Goal: Task Accomplishment & Management: Manage account settings

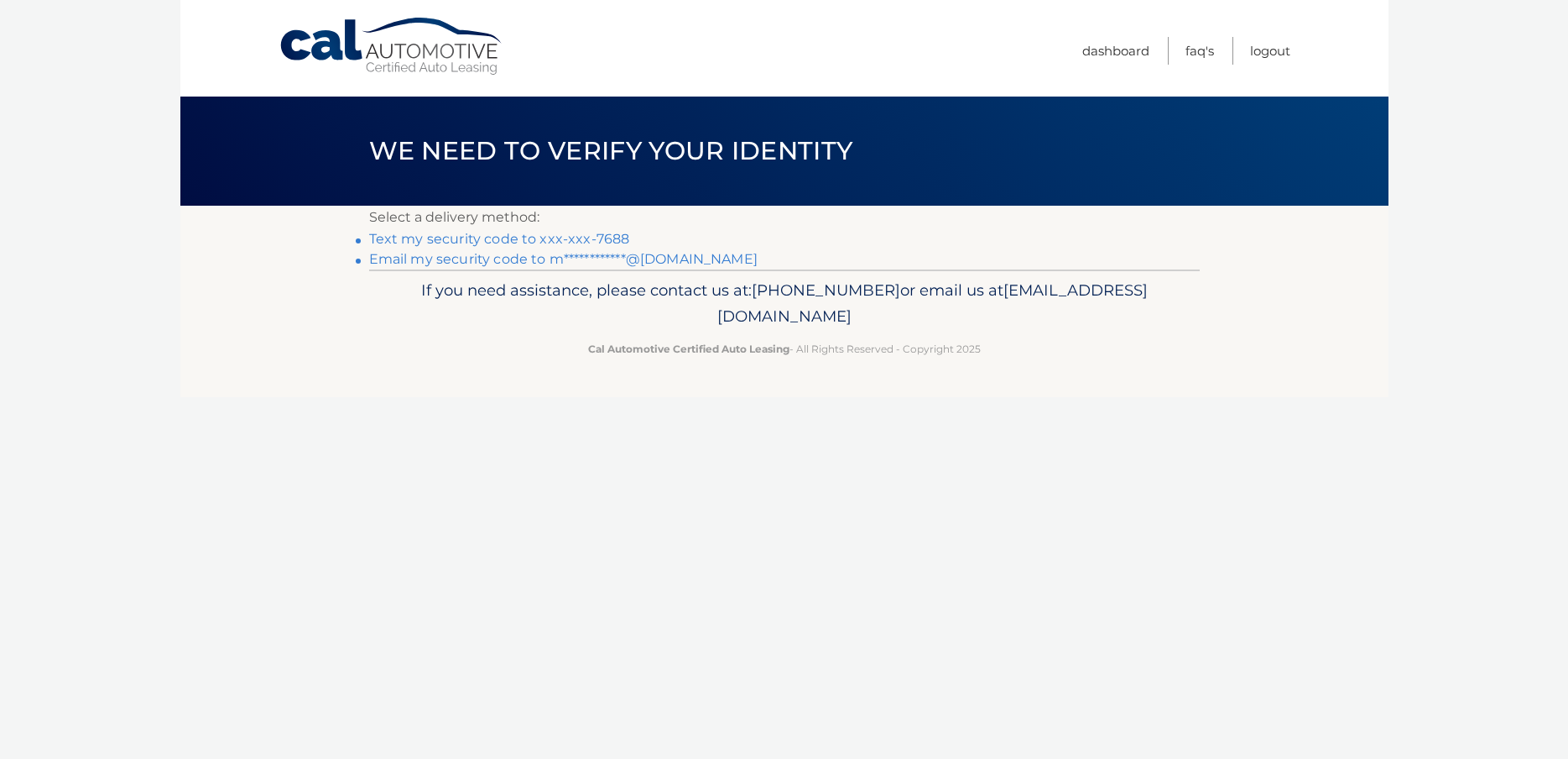
click at [414, 241] on link "Text my security code to xxx-xxx-7688" at bounding box center [500, 238] width 261 height 16
click at [448, 238] on link "Text my security code to xxx-xxx-7688" at bounding box center [500, 238] width 261 height 16
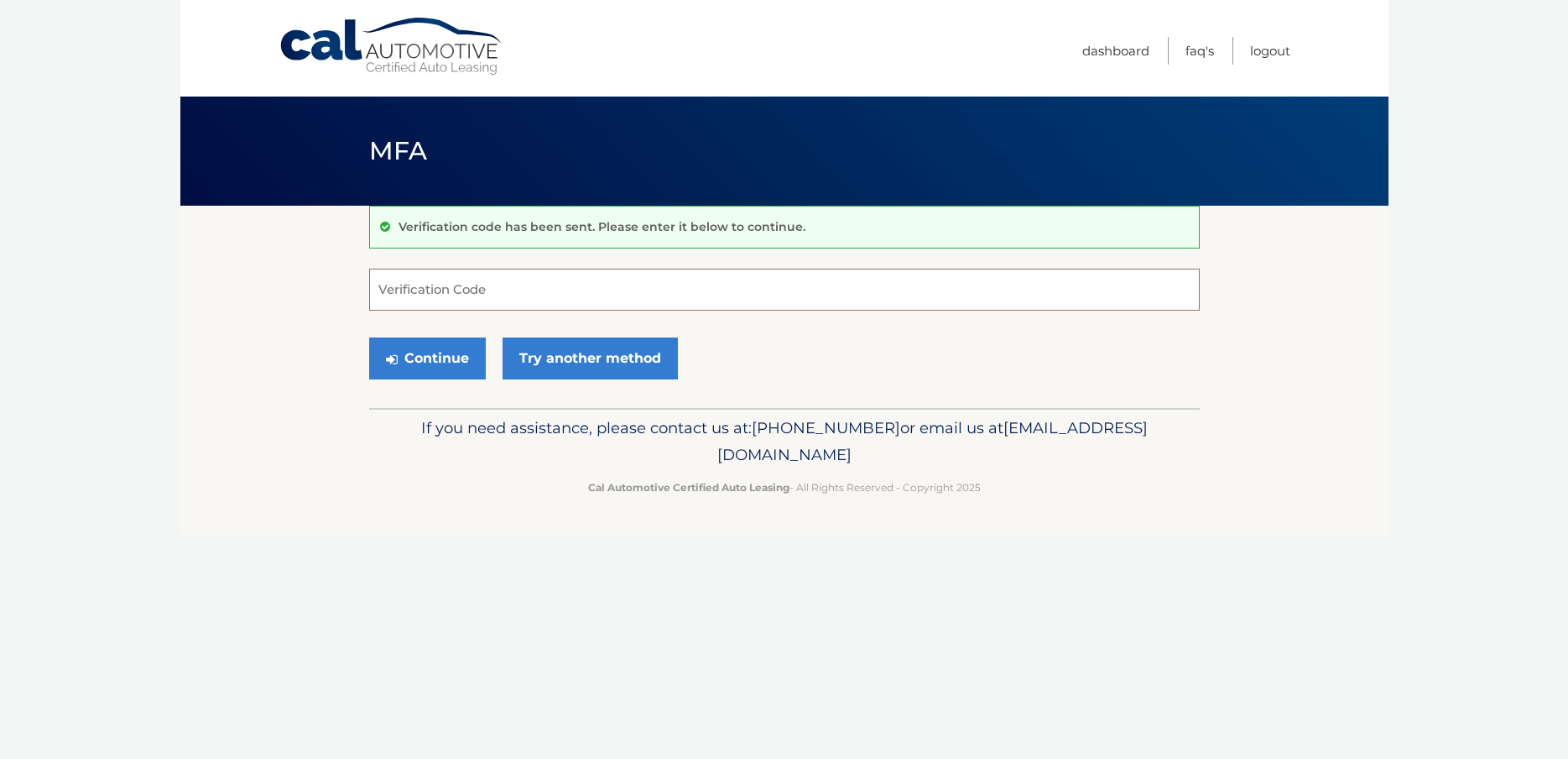
click at [422, 304] on input "Verification Code" at bounding box center [785, 290] width 831 height 42
click at [417, 293] on input "Verification Code" at bounding box center [785, 290] width 831 height 42
click at [638, 371] on link "Try another method" at bounding box center [590, 359] width 175 height 42
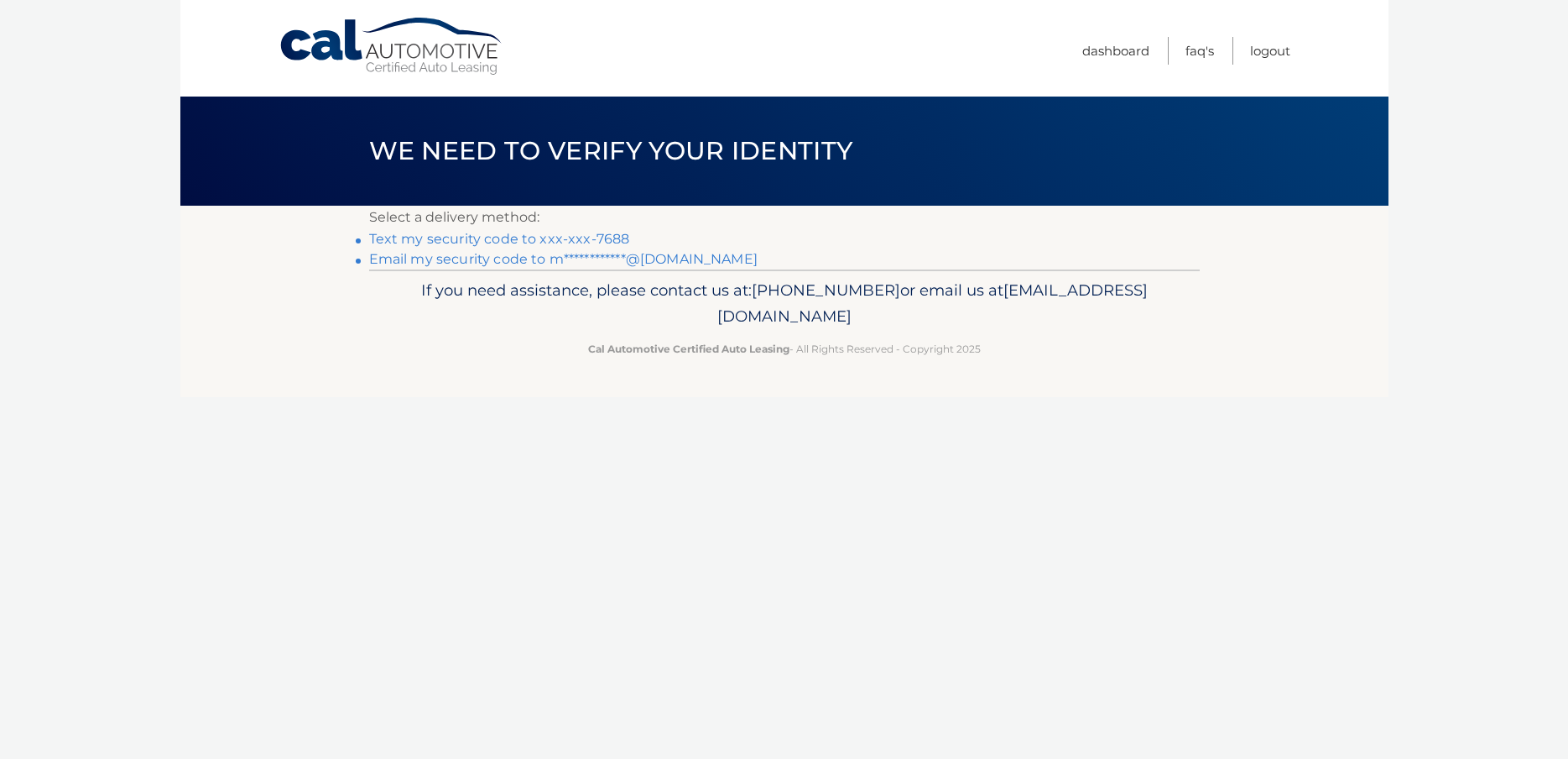
click at [515, 260] on link "**********" at bounding box center [564, 259] width 388 height 16
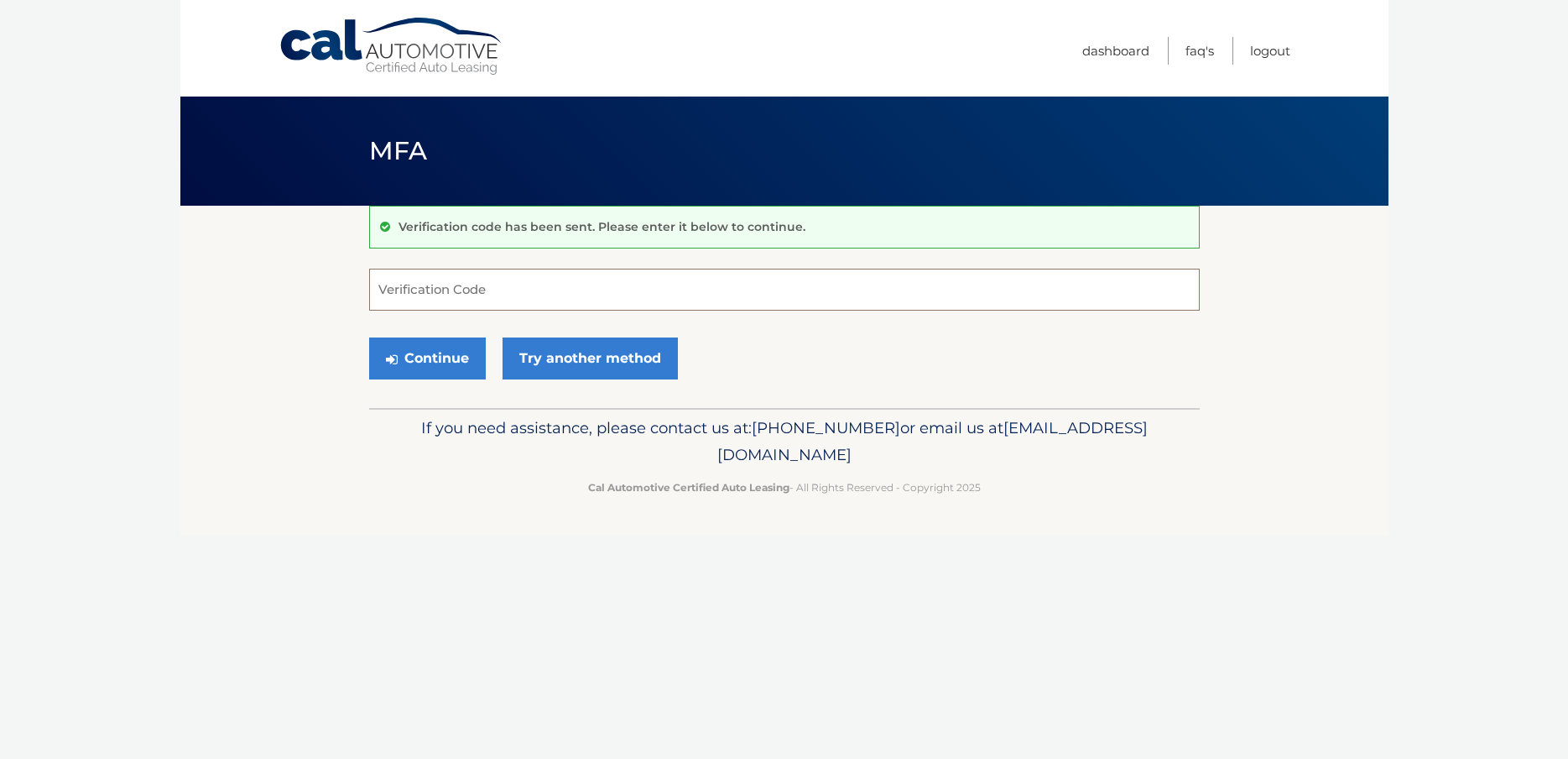
click at [490, 293] on input "Verification Code" at bounding box center [785, 290] width 831 height 42
type input "202967"
click at [405, 354] on button "Continue" at bounding box center [428, 359] width 117 height 42
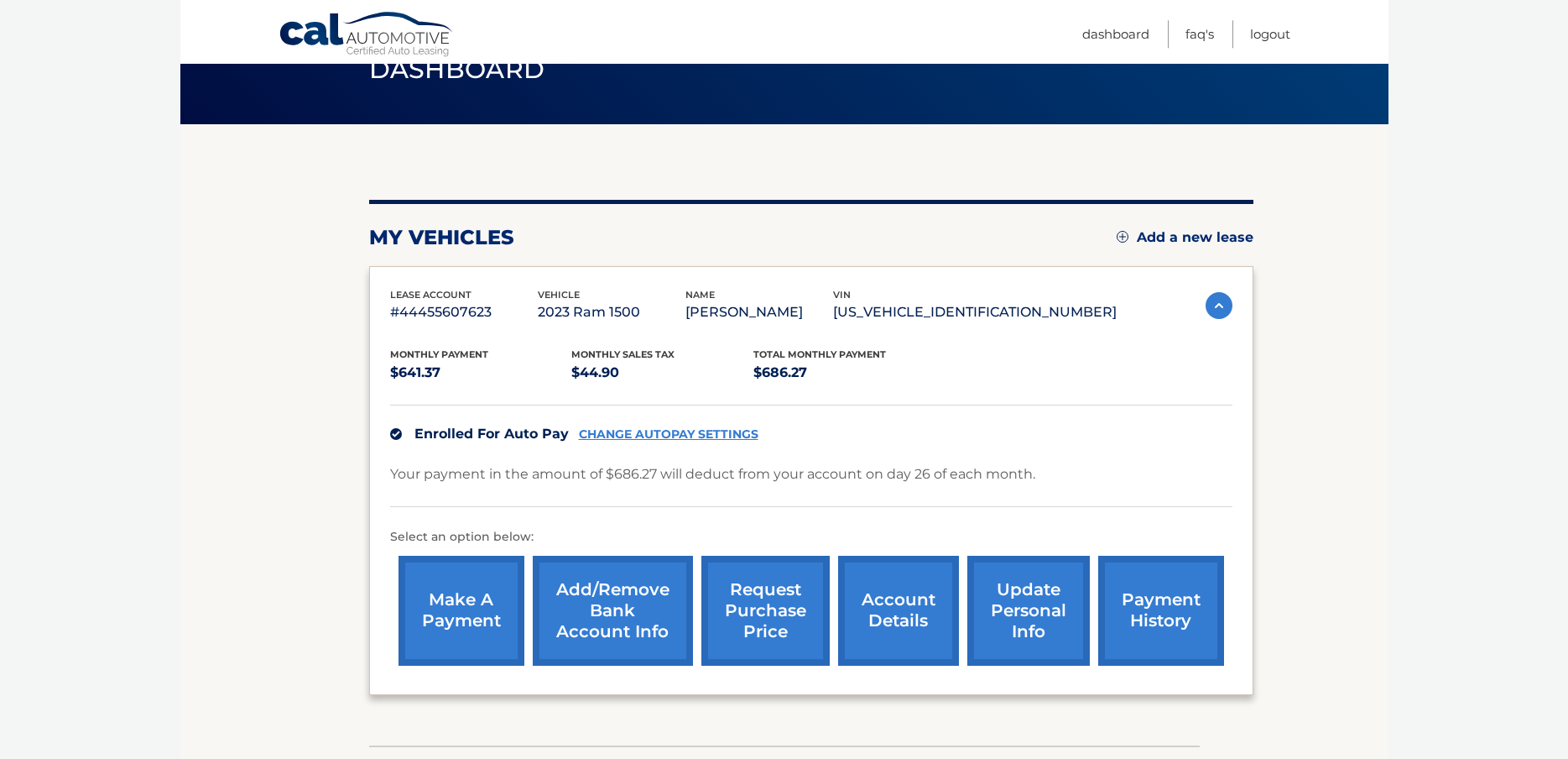
scroll to position [142, 0]
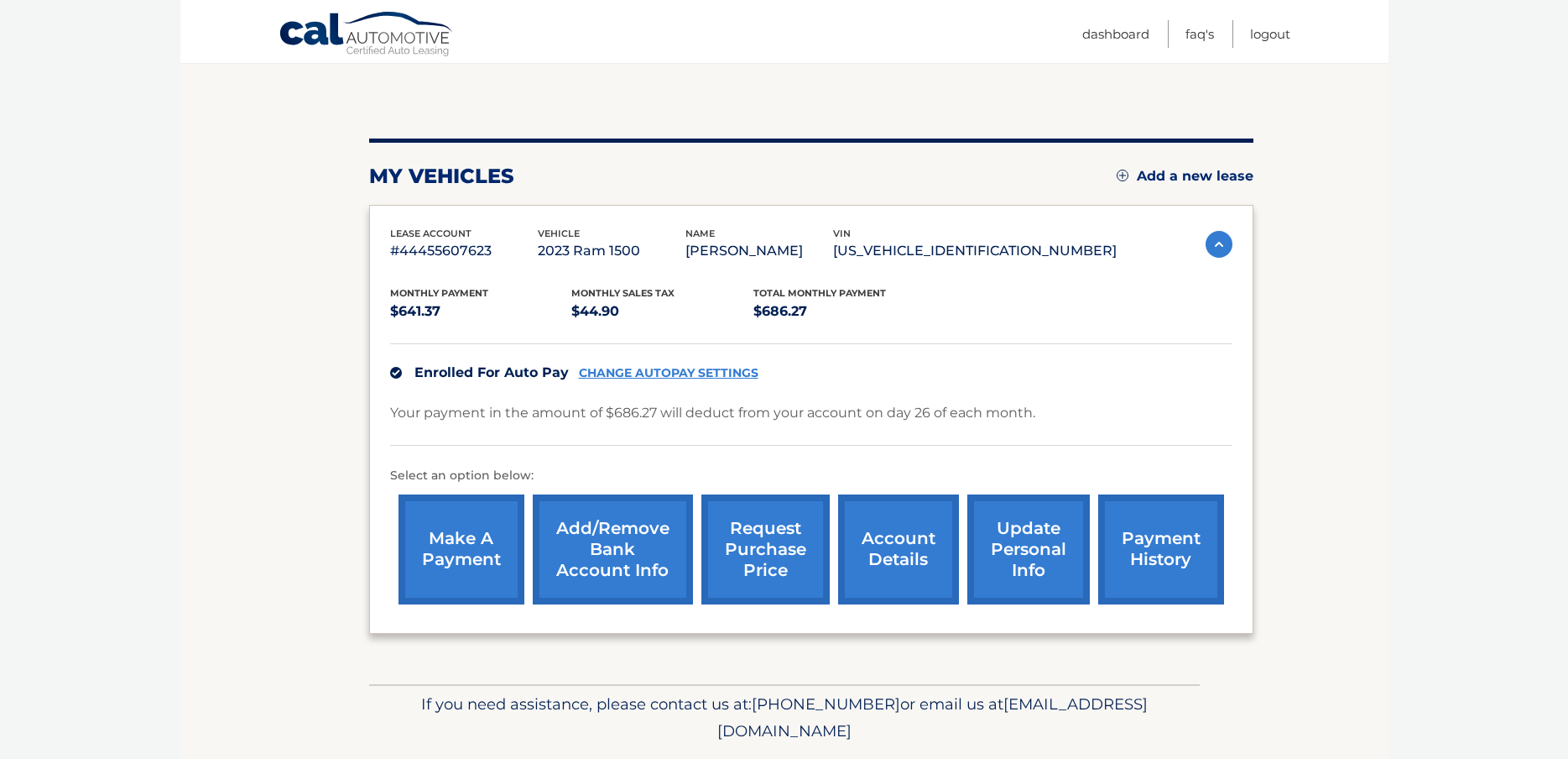
click at [838, 562] on link "account details" at bounding box center [898, 550] width 121 height 110
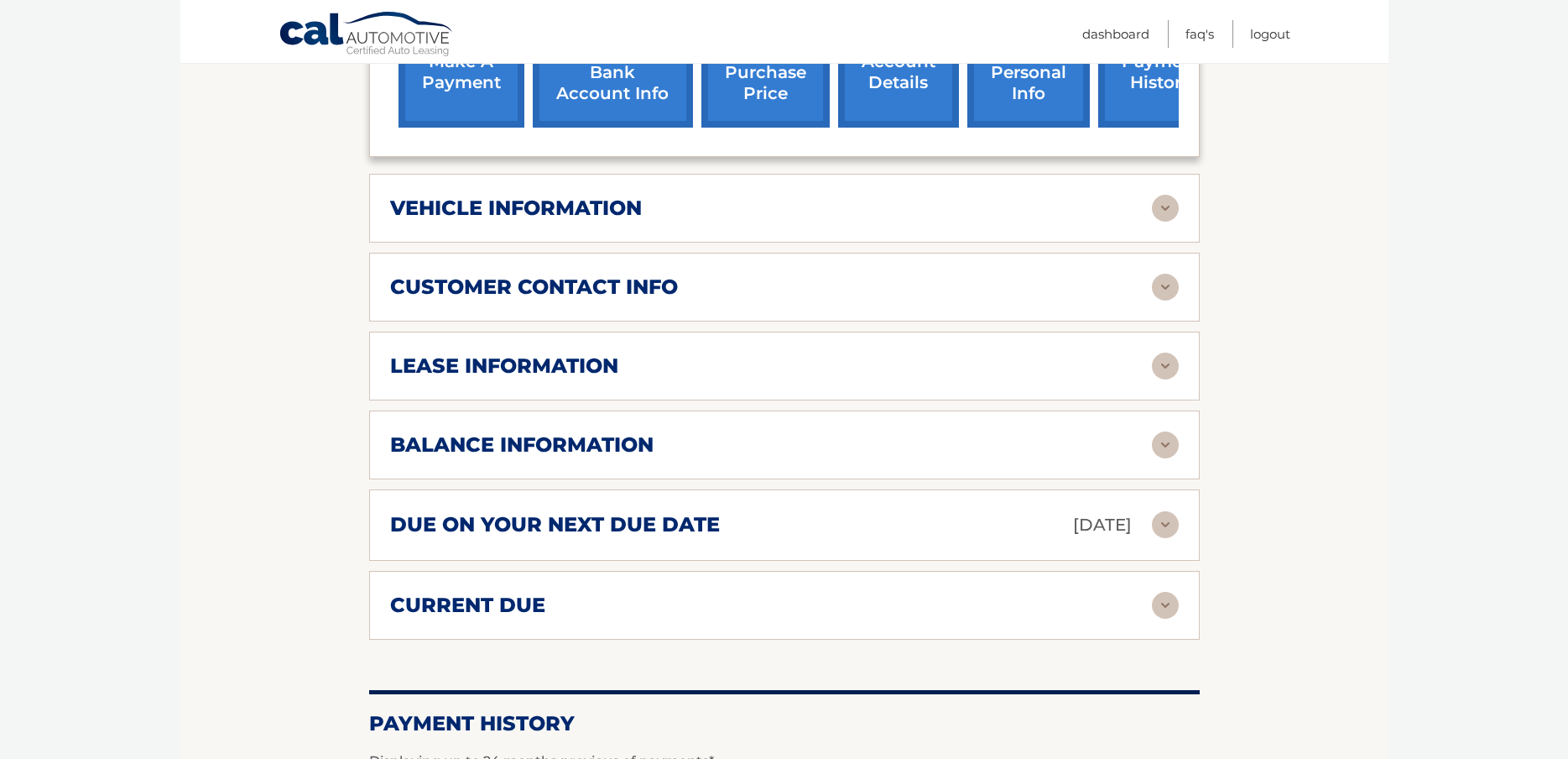
scroll to position [714, 0]
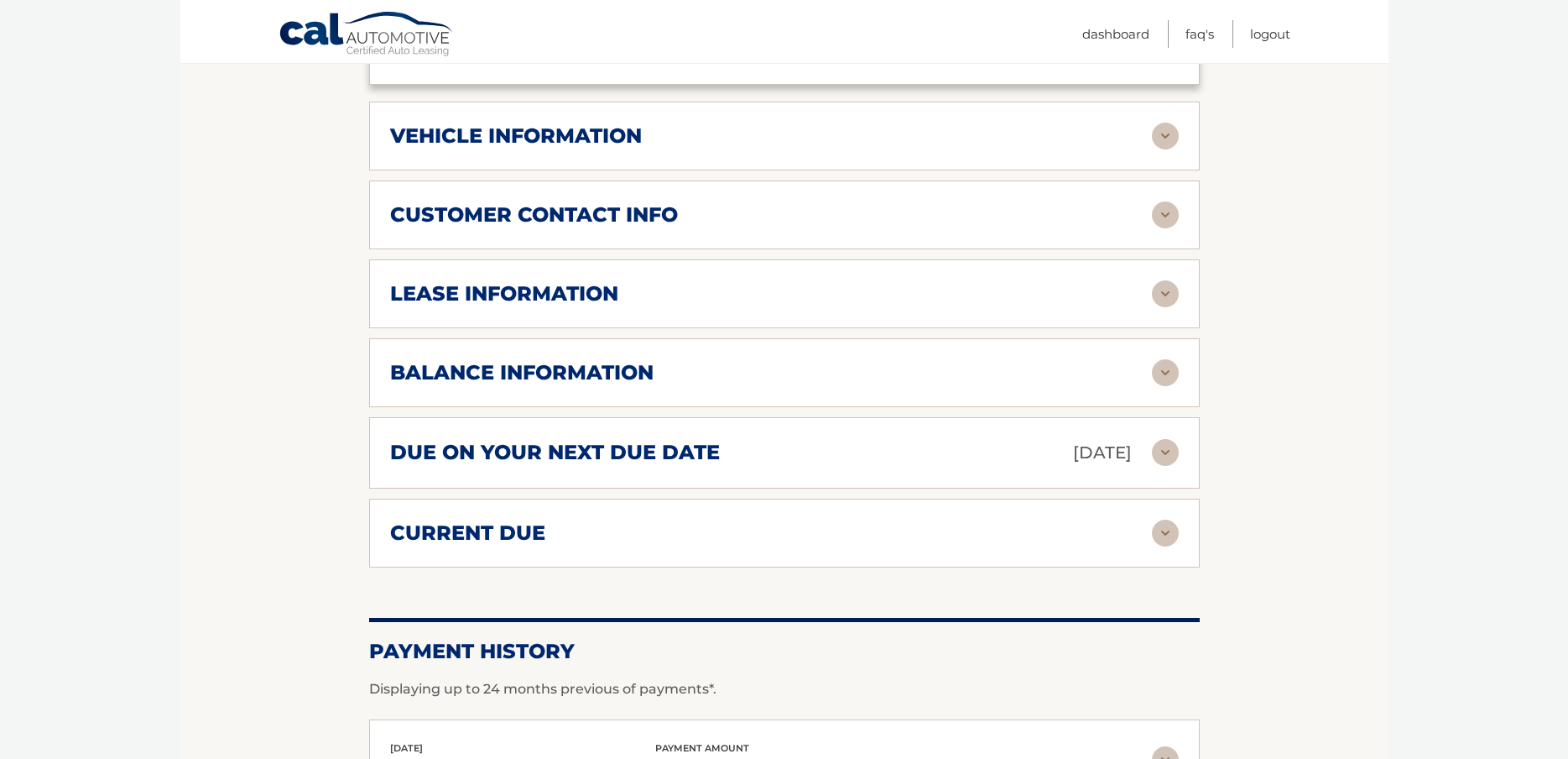
click at [1160, 547] on img at bounding box center [1165, 533] width 27 height 27
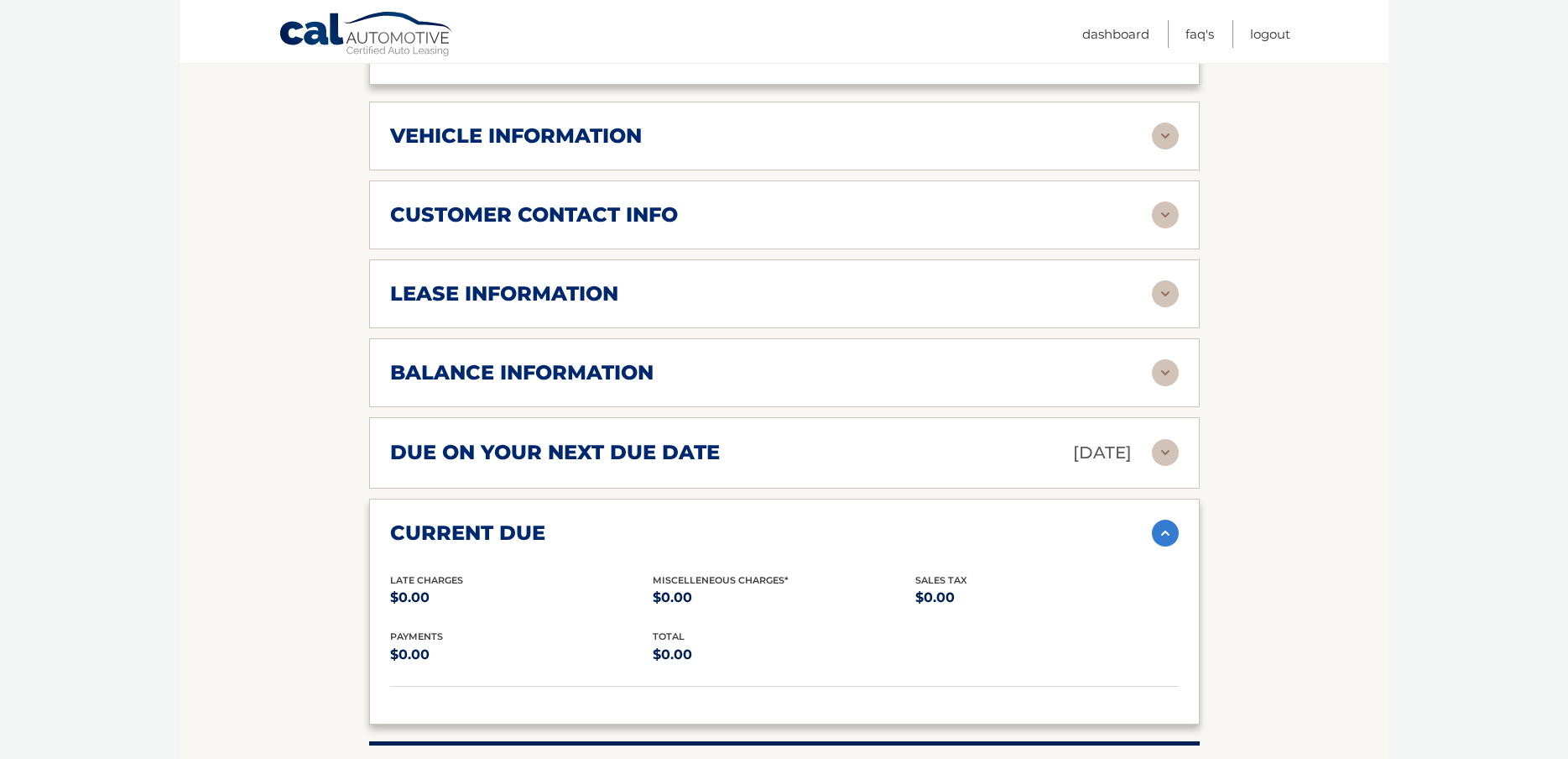
click at [1160, 466] on img at bounding box center [1165, 453] width 27 height 27
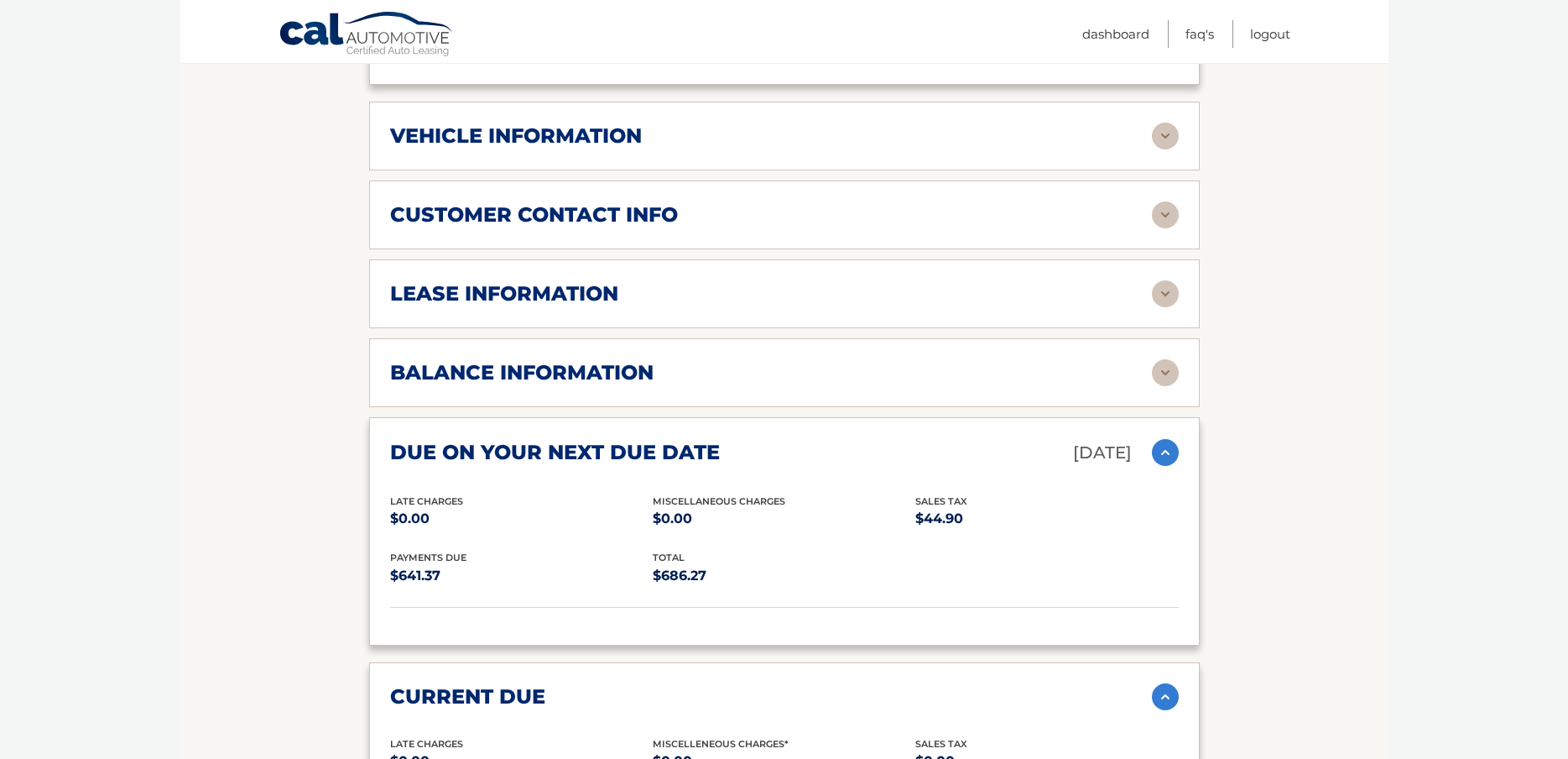
click at [1176, 386] on img at bounding box center [1165, 373] width 27 height 27
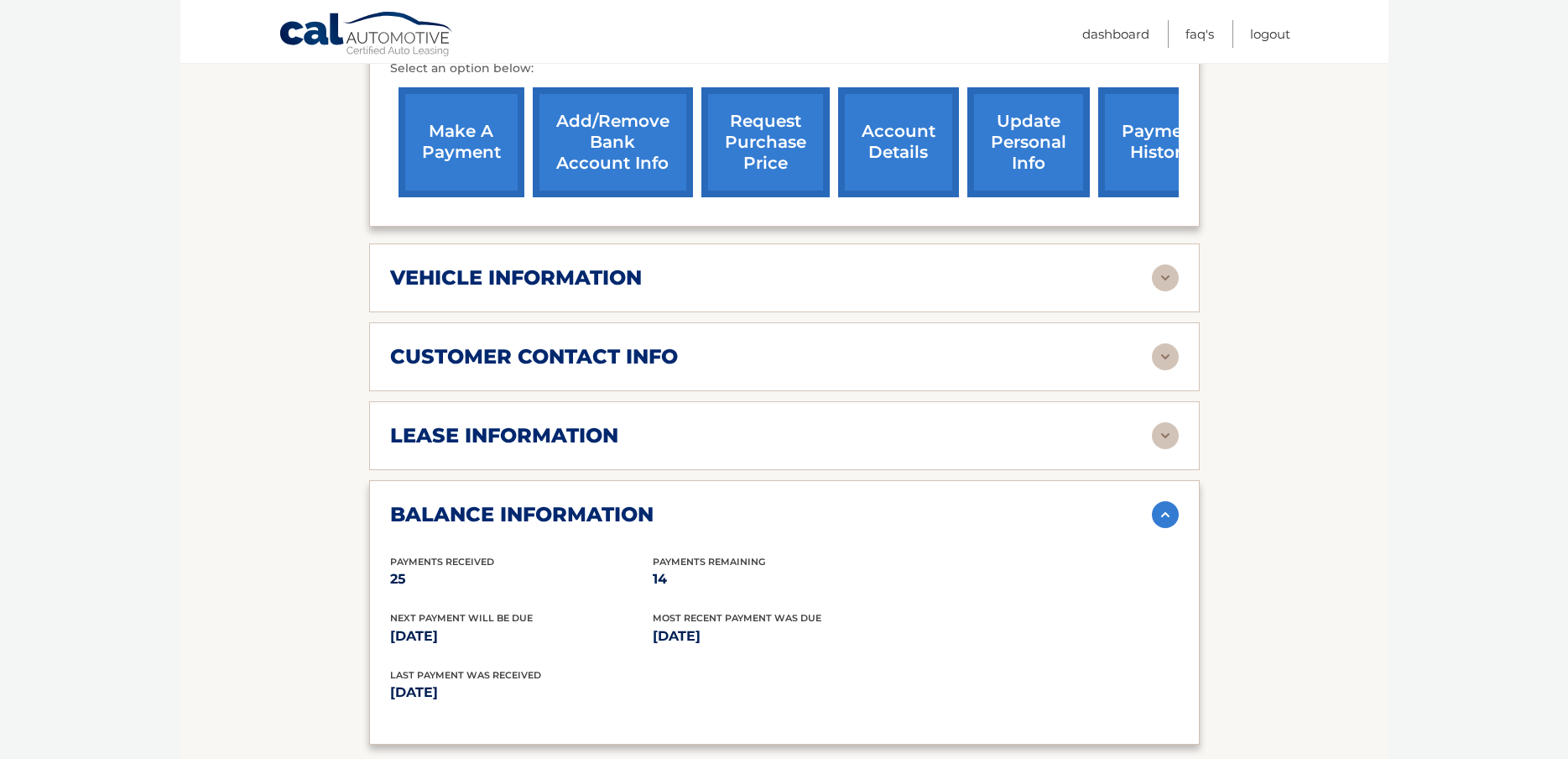
scroll to position [571, 0]
click at [721, 185] on link "request purchase price" at bounding box center [765, 143] width 128 height 110
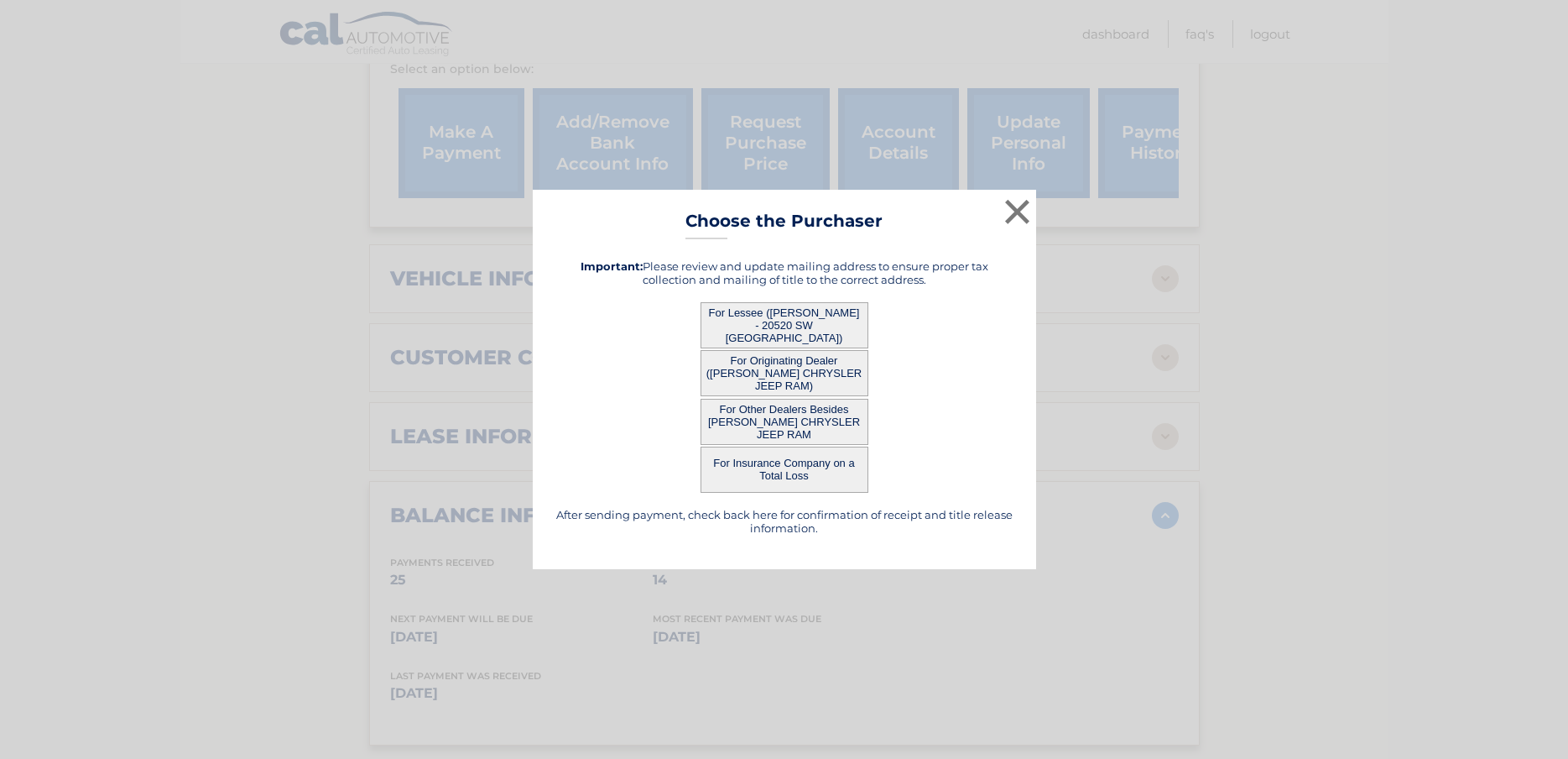
click at [752, 321] on button "For Lessee ([PERSON_NAME] - 20520 SW [GEOGRAPHIC_DATA])" at bounding box center [785, 325] width 168 height 46
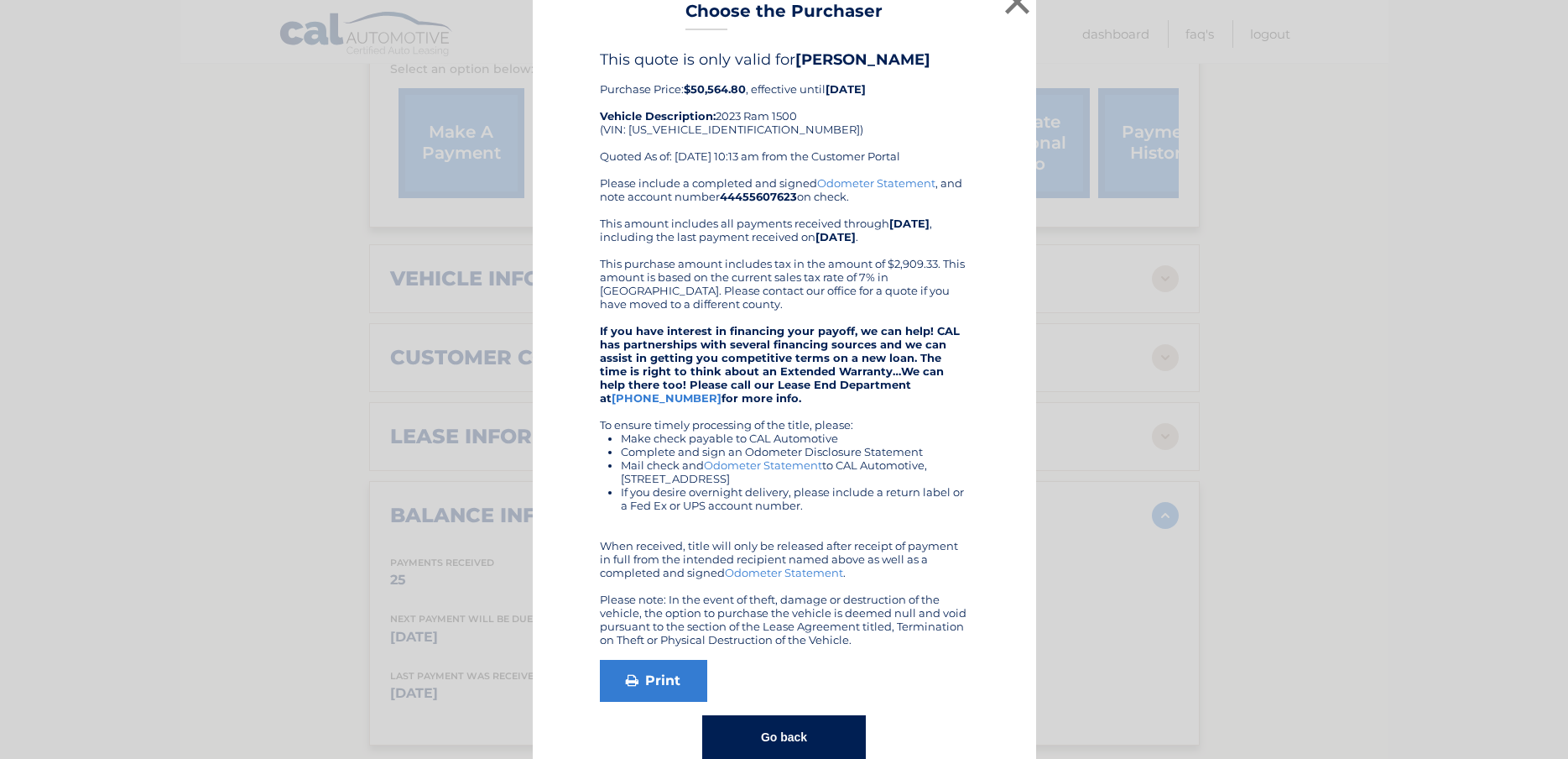
scroll to position [0, 0]
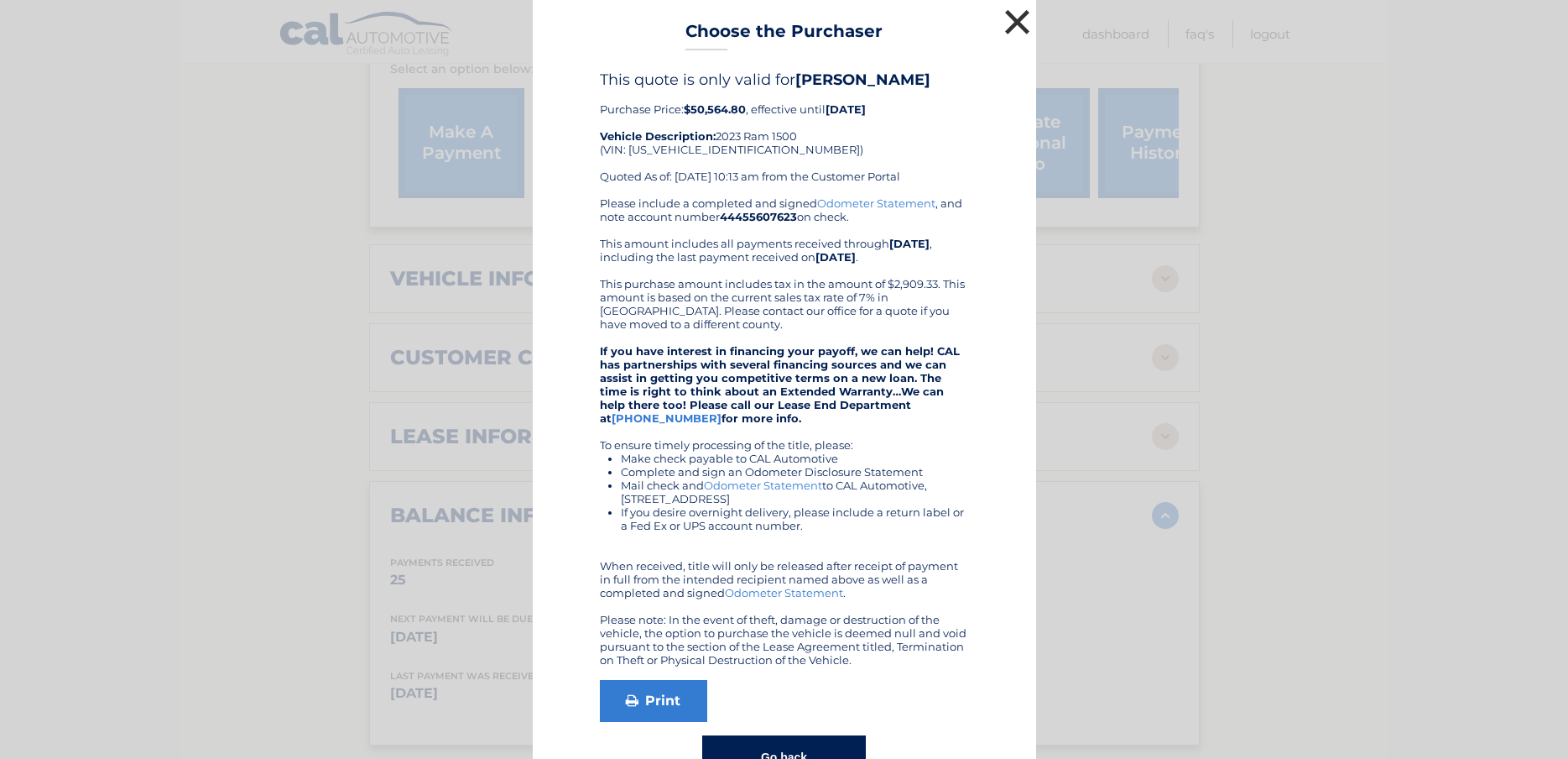
click at [1013, 22] on button "×" at bounding box center [1018, 22] width 34 height 34
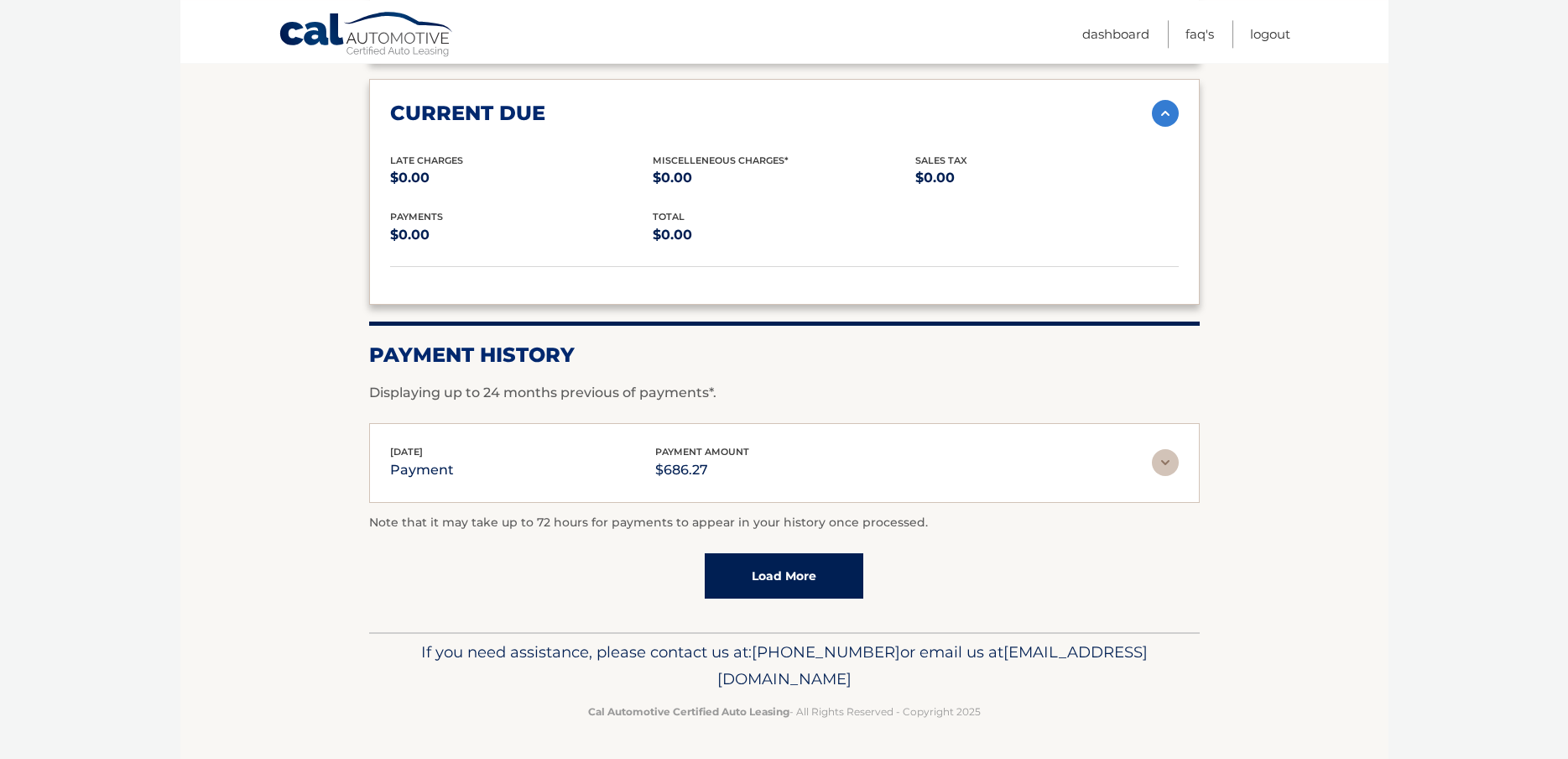
scroll to position [1539, 0]
click at [809, 575] on link "Load More" at bounding box center [784, 575] width 158 height 45
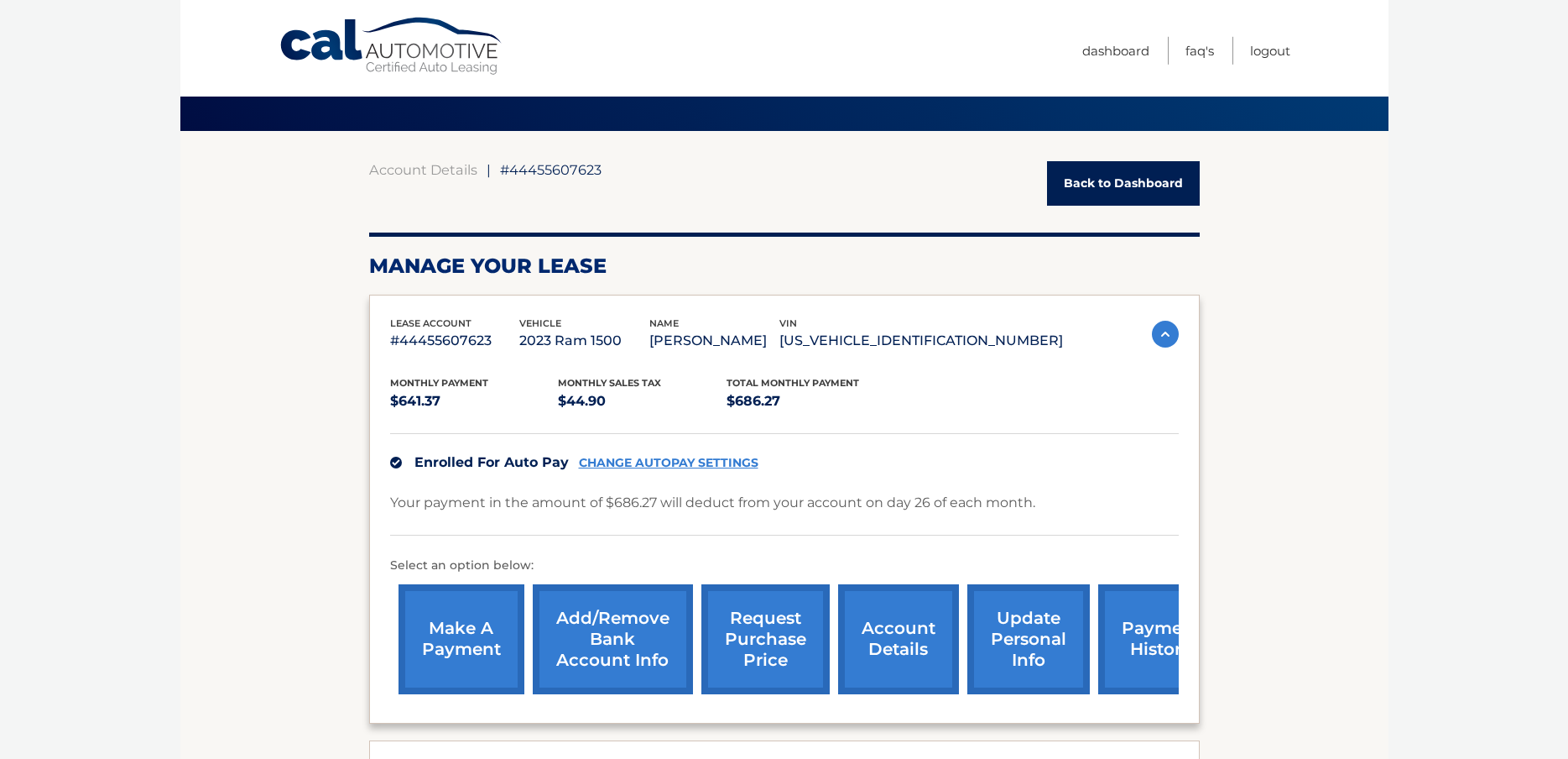
scroll to position [0, 0]
